Goal: Check status: Check status

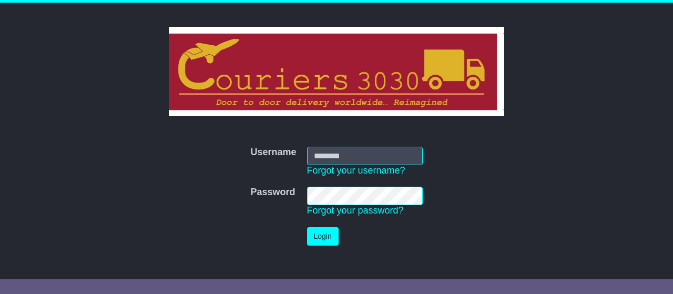
type input "**********"
click at [327, 231] on button "Login" at bounding box center [323, 236] width 32 height 18
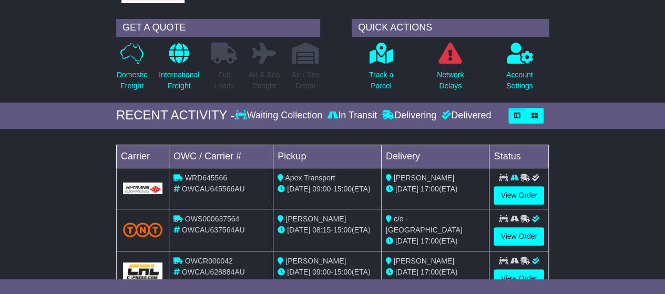
scroll to position [65, 0]
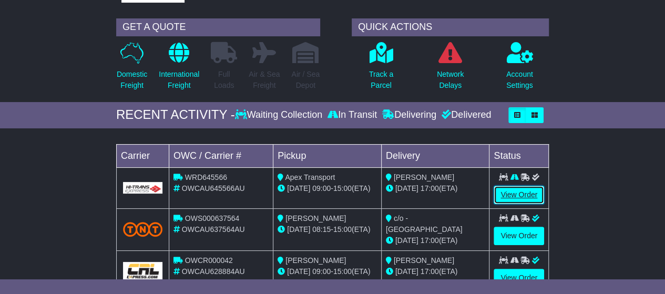
click at [513, 197] on link "View Order" at bounding box center [519, 195] width 50 height 18
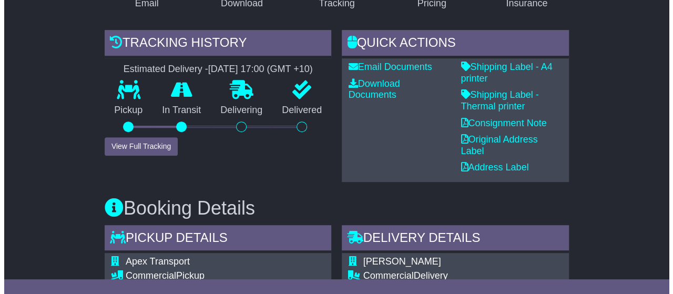
scroll to position [217, 0]
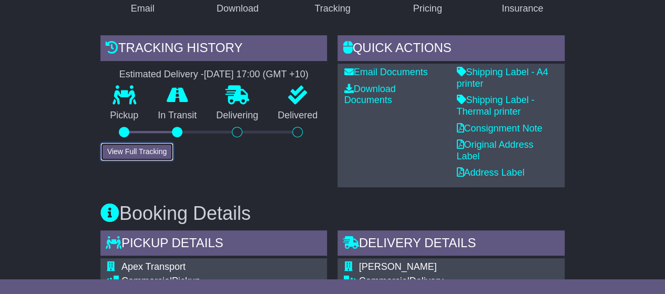
click at [142, 154] on button "View Full Tracking" at bounding box center [136, 152] width 73 height 18
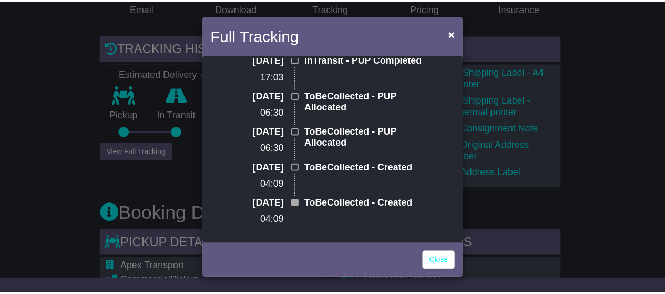
scroll to position [0, 0]
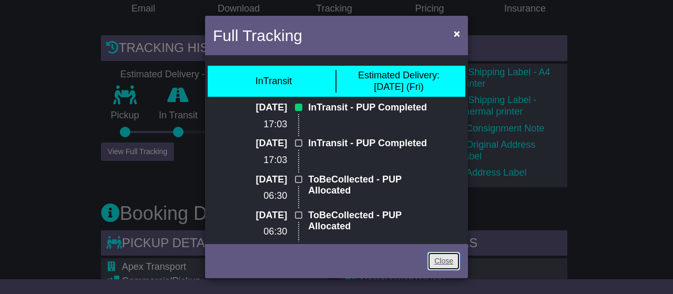
click at [442, 259] on link "Close" at bounding box center [444, 261] width 33 height 18
